Goal: Task Accomplishment & Management: Use online tool/utility

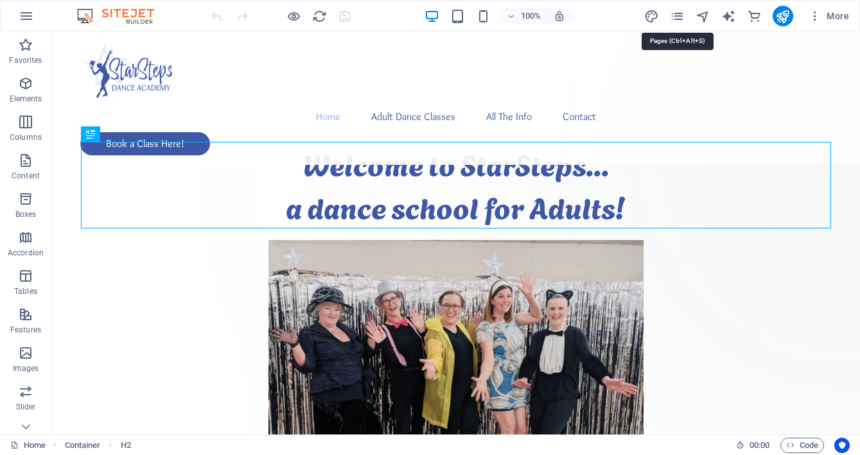
drag, startPoint x: 679, startPoint y: 17, endPoint x: 674, endPoint y: 24, distance: 8.4
click at [679, 17] on icon "pages" at bounding box center [677, 16] width 15 height 15
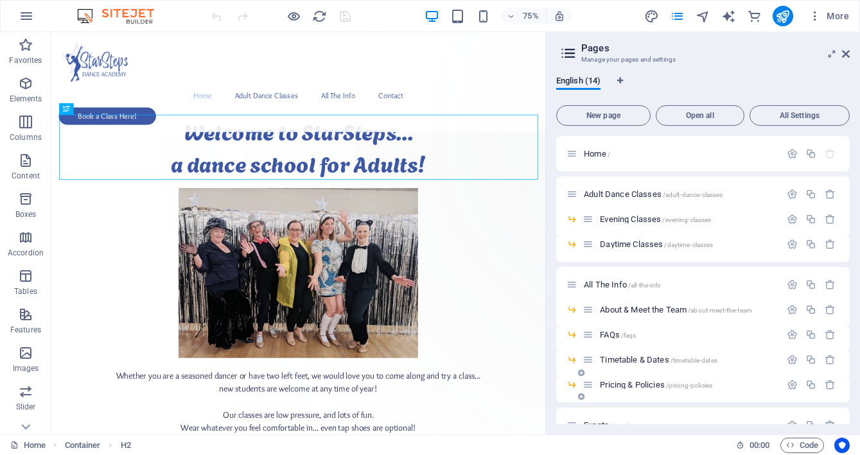
click at [647, 382] on span "Pricing & Policies /pricing-policies" at bounding box center [656, 385] width 112 height 10
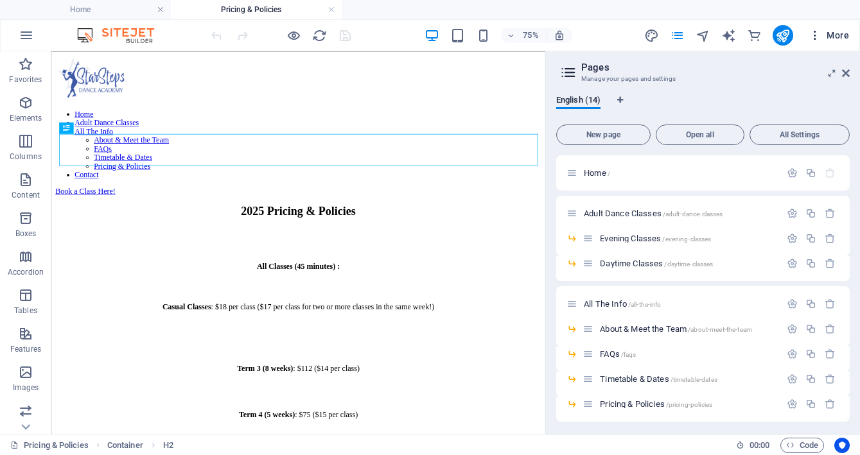
click at [843, 43] on button "More" at bounding box center [828, 35] width 51 height 21
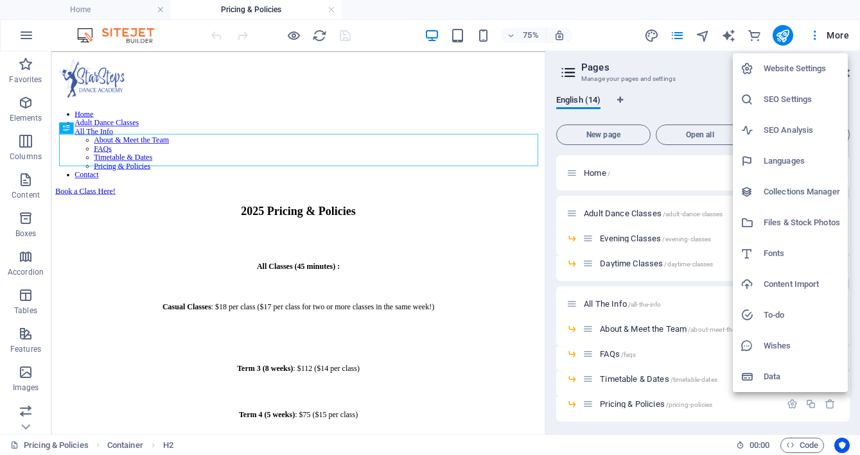
click at [695, 78] on div at bounding box center [430, 227] width 860 height 455
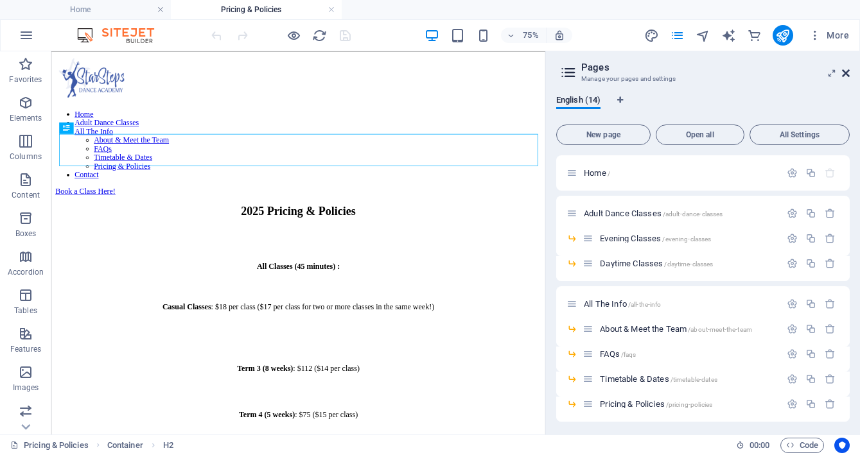
click at [842, 71] on icon at bounding box center [846, 73] width 8 height 10
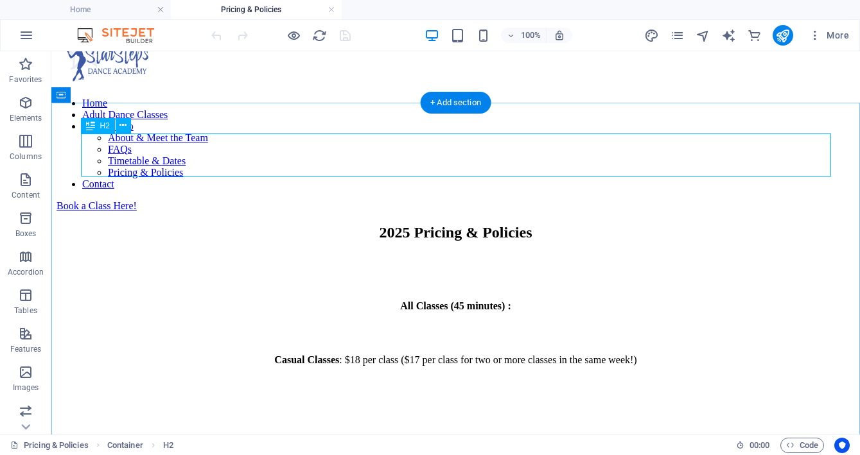
scroll to position [26, 0]
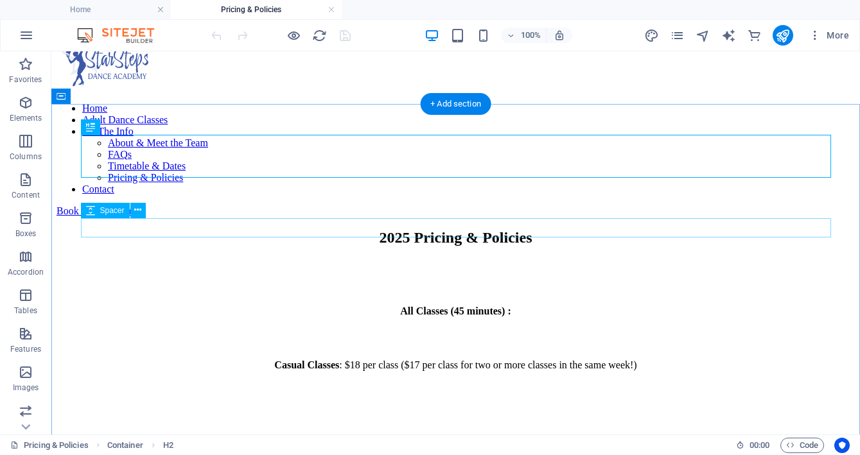
click at [458, 331] on div at bounding box center [455, 340] width 798 height 19
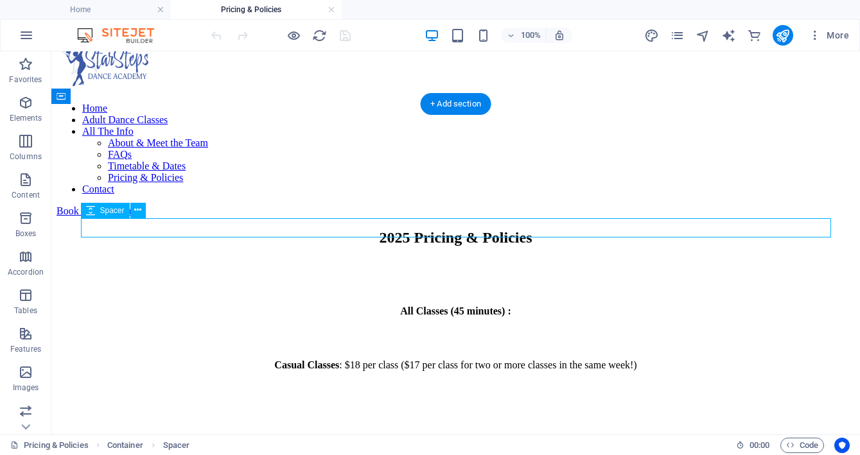
click at [460, 331] on div at bounding box center [455, 340] width 798 height 19
select select "px"
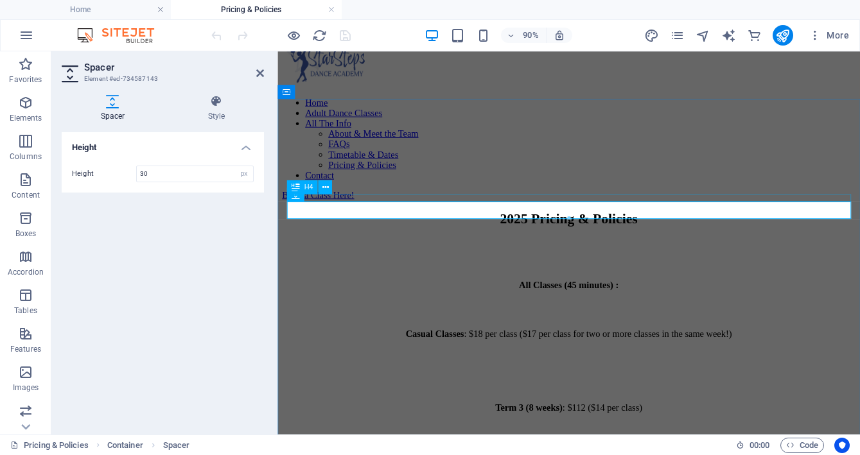
click at [617, 306] on div "All Classes (45 minutes) :" at bounding box center [600, 312] width 637 height 12
click at [616, 306] on div "All Classes (45 minutes) :" at bounding box center [600, 312] width 637 height 12
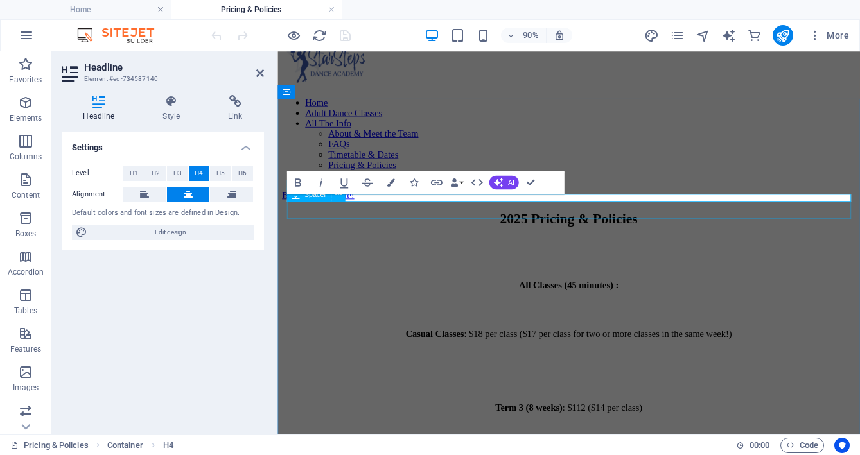
click at [611, 331] on div at bounding box center [600, 340] width 637 height 19
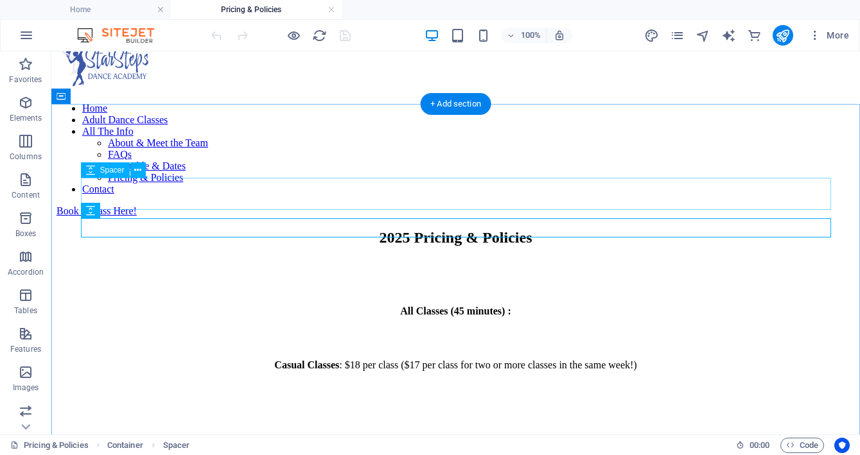
click at [575, 259] on div at bounding box center [455, 275] width 798 height 32
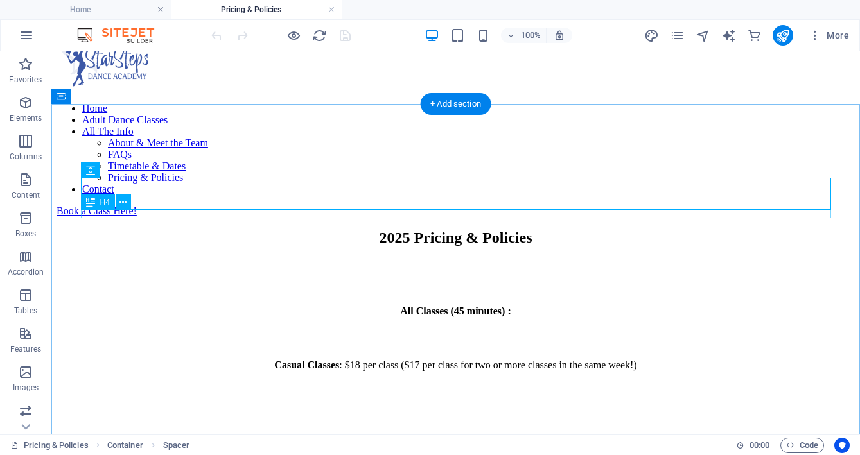
click at [462, 306] on div "All Classes (45 minutes) :" at bounding box center [455, 312] width 798 height 12
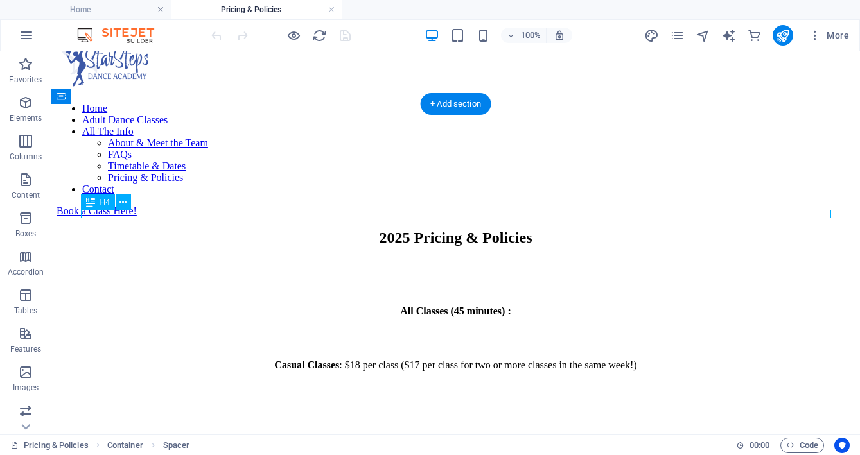
click at [462, 306] on div "All Classes (45 minutes) :" at bounding box center [455, 312] width 798 height 12
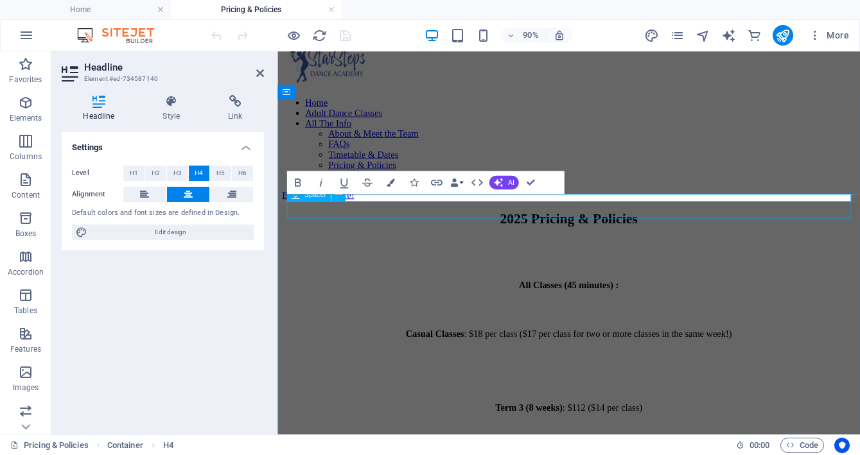
drag, startPoint x: 688, startPoint y: 217, endPoint x: 482, endPoint y: 236, distance: 206.3
click at [641, 306] on h4 "All Classes (45 minutes) :" at bounding box center [600, 312] width 637 height 12
drag, startPoint x: 605, startPoint y: 215, endPoint x: 611, endPoint y: 213, distance: 6.7
click at [604, 306] on h4 "All Classes (45 minutes) :" at bounding box center [600, 312] width 637 height 12
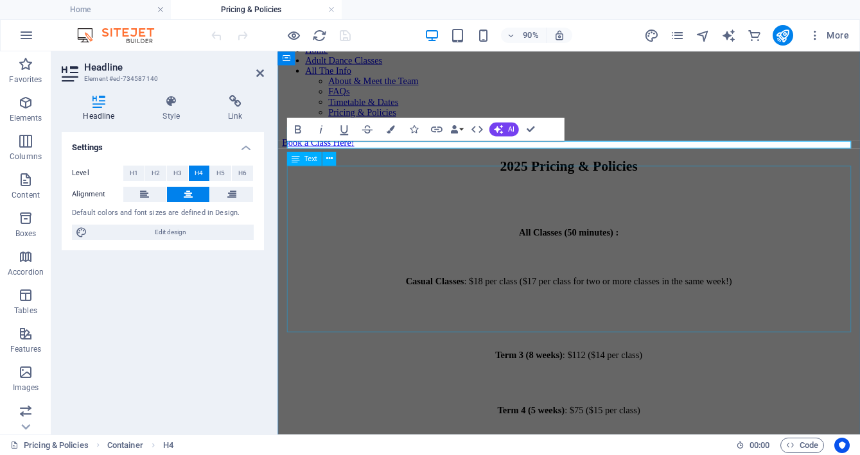
scroll to position [89, 0]
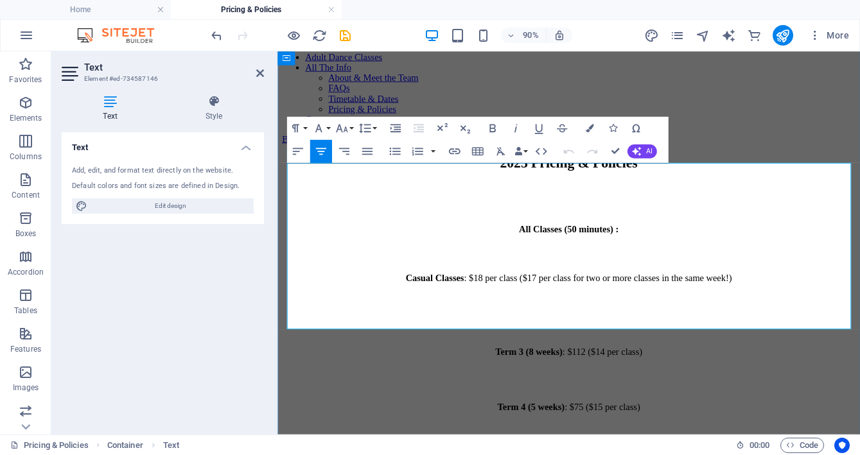
drag, startPoint x: 650, startPoint y: 273, endPoint x: 643, endPoint y: 275, distance: 7.9
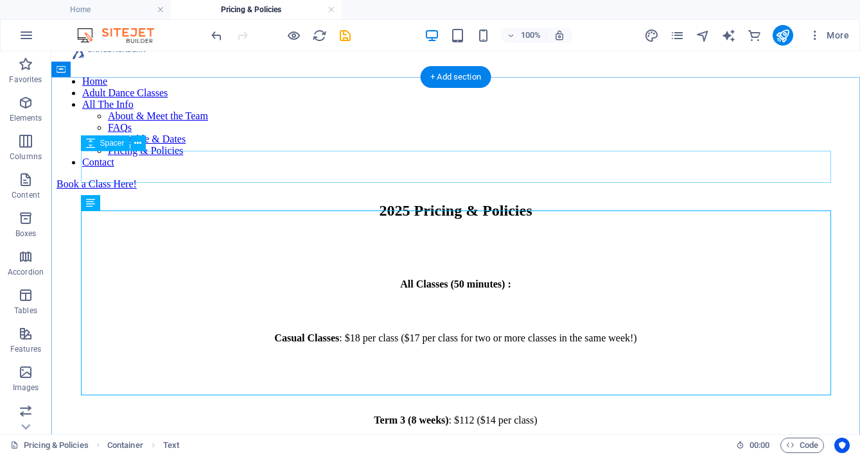
scroll to position [0, 0]
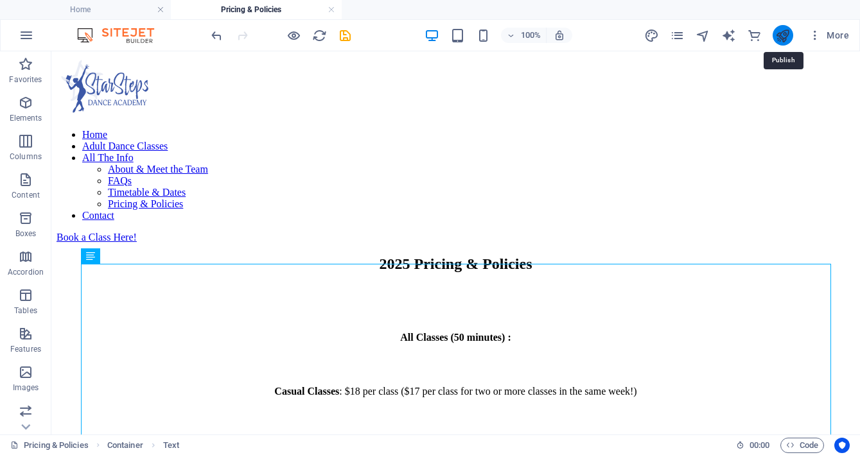
click at [781, 35] on icon "publish" at bounding box center [782, 35] width 15 height 15
